Goal: Check status: Check status

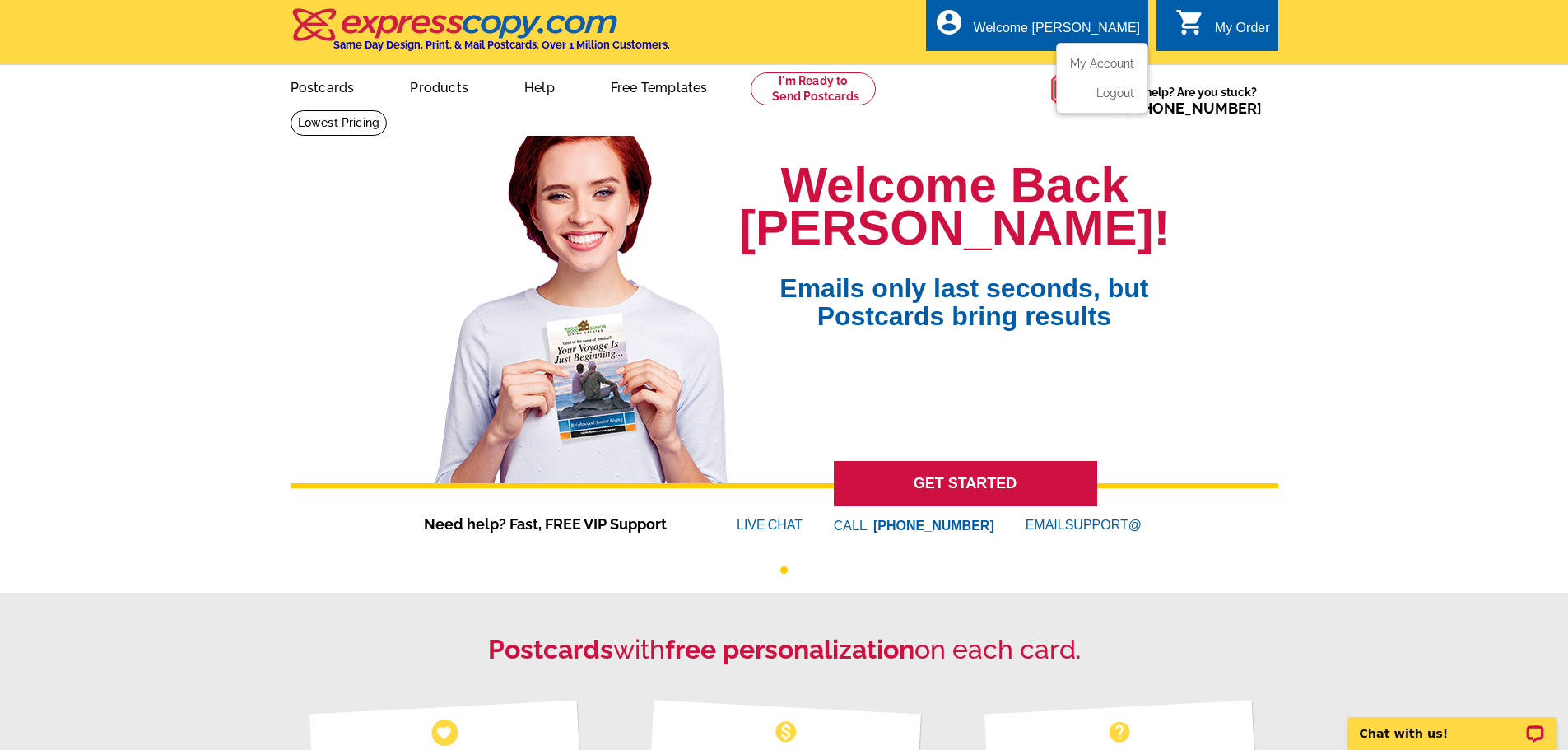
click at [1076, 27] on div "Welcome [PERSON_NAME]" at bounding box center [1057, 32] width 166 height 23
click at [1084, 59] on link "My Account" at bounding box center [1098, 63] width 71 height 15
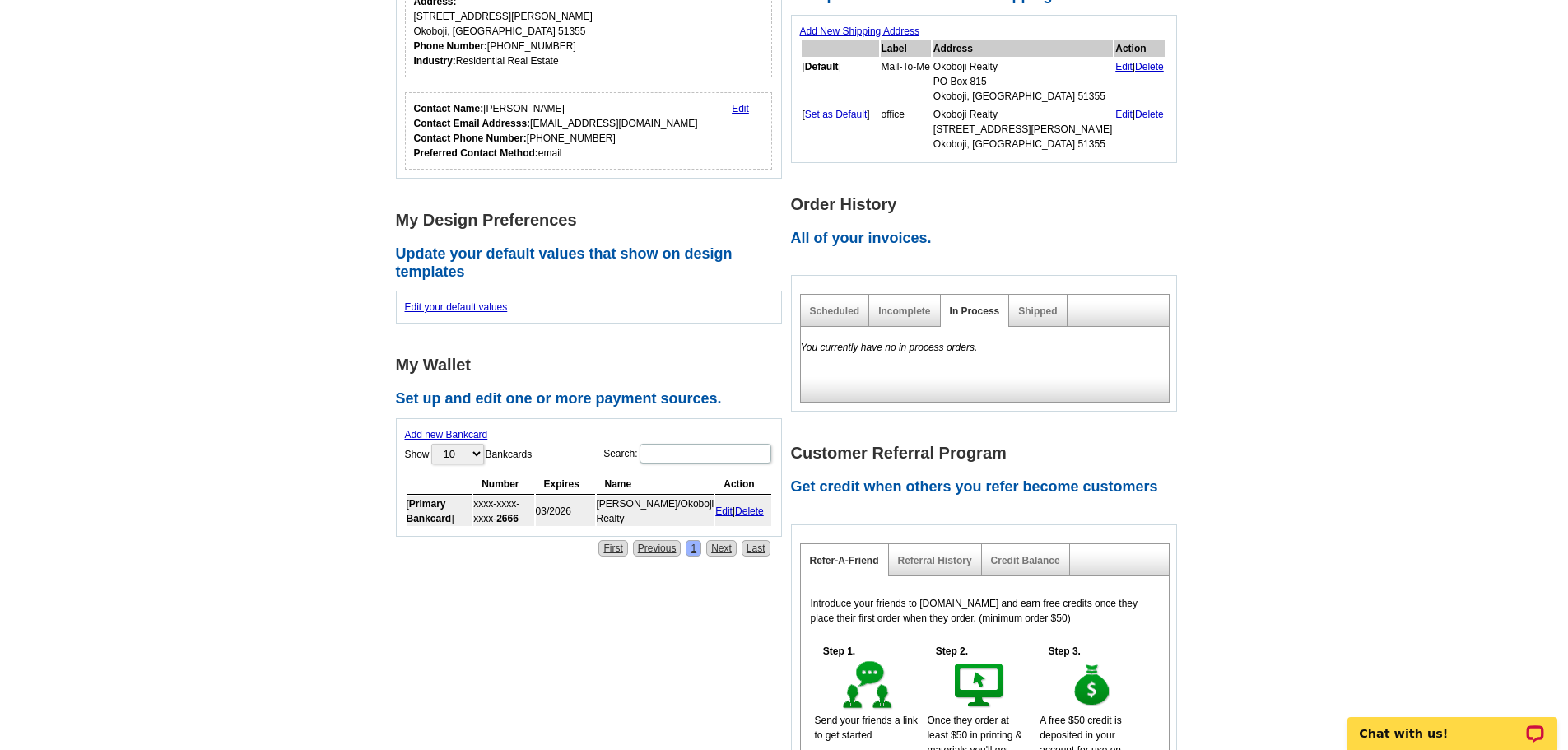
click at [1040, 319] on div "Shipped" at bounding box center [1038, 310] width 58 height 32
click at [1046, 311] on link "Shipped" at bounding box center [1038, 311] width 39 height 12
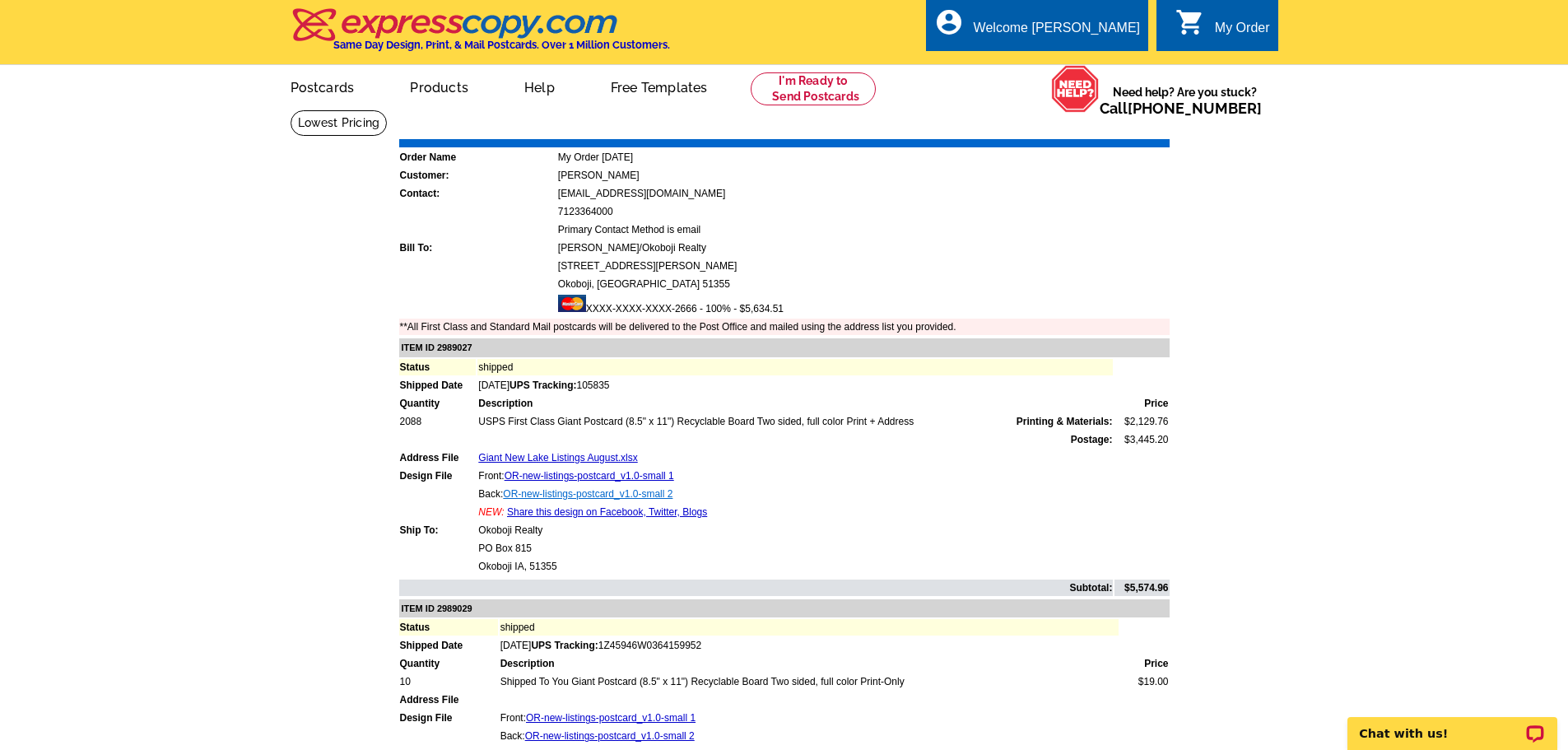
click at [616, 496] on link "OR-new-listings-postcard_v1.0-small 2" at bounding box center [587, 494] width 169 height 12
click at [601, 495] on link "OR_KneipBentTreeCondo_071825 2" at bounding box center [578, 494] width 162 height 12
